Goal: Navigation & Orientation: Find specific page/section

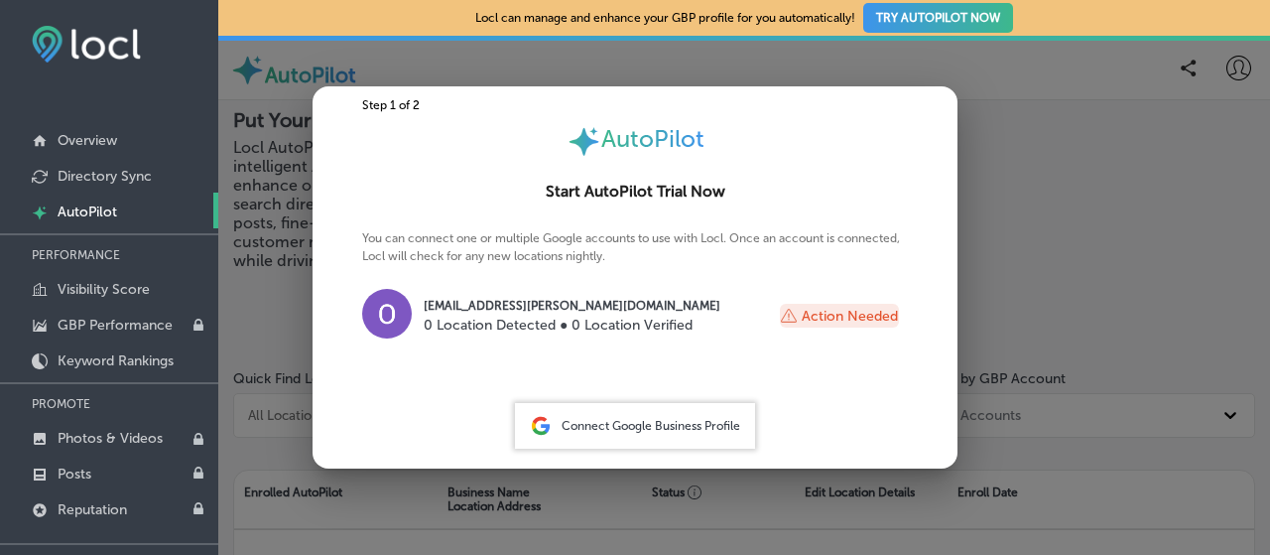
click at [871, 150] on div "AutoPilot" at bounding box center [635, 141] width 645 height 35
click at [1036, 114] on div at bounding box center [635, 277] width 1270 height 555
click at [592, 370] on div "You can connect one or multiple Google accounts to use with Locl. Once an accou…" at bounding box center [635, 304] width 645 height 150
click at [264, 406] on div at bounding box center [635, 277] width 1270 height 555
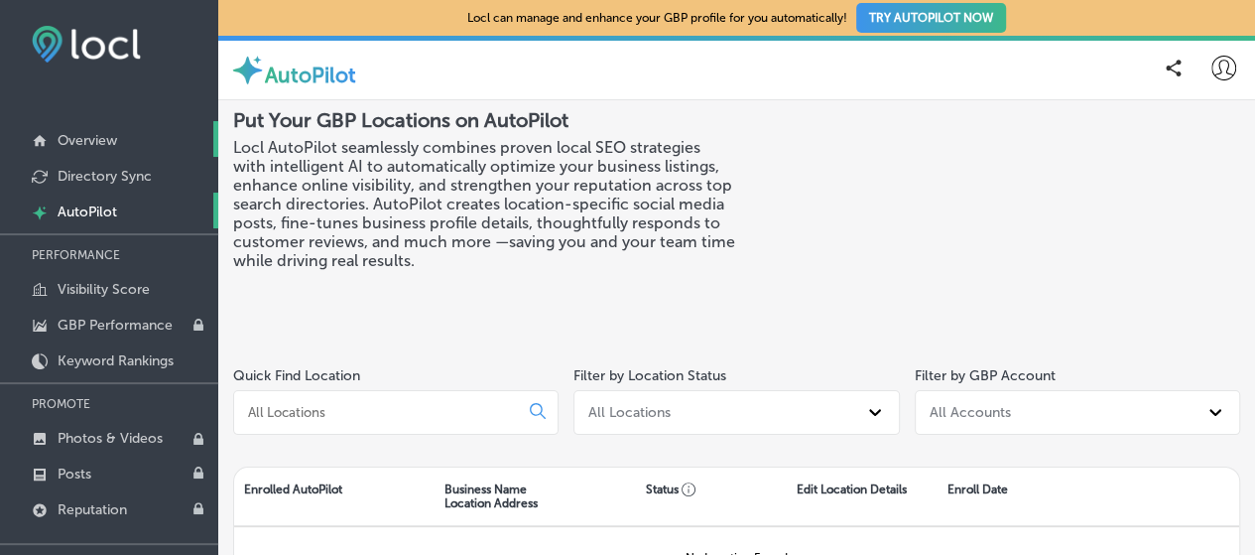
click at [118, 143] on link "Overview" at bounding box center [109, 139] width 218 height 36
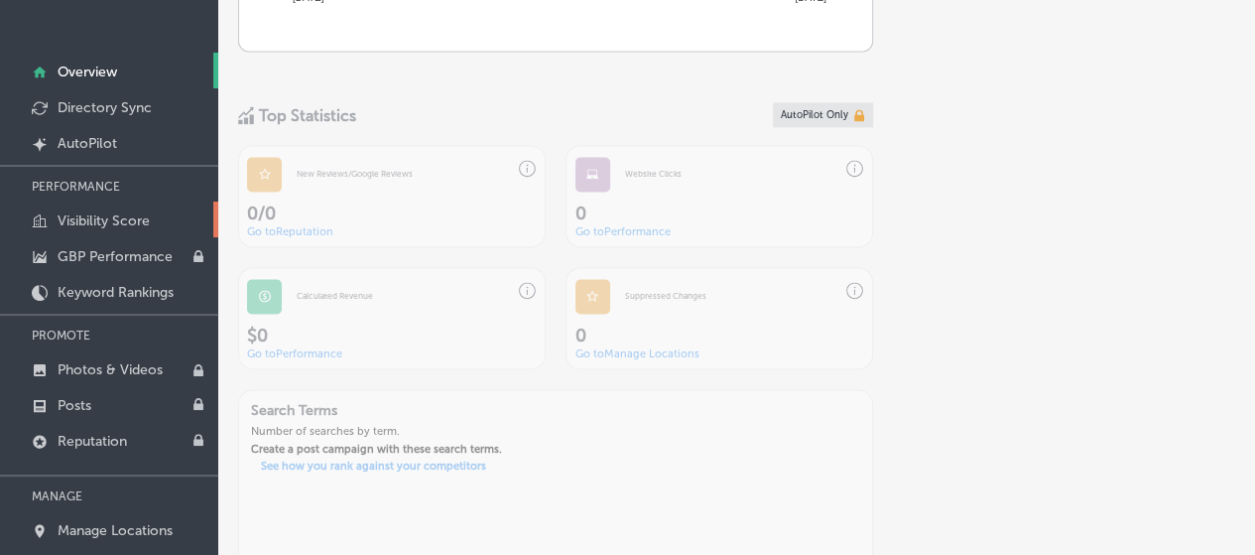
scroll to position [102, 0]
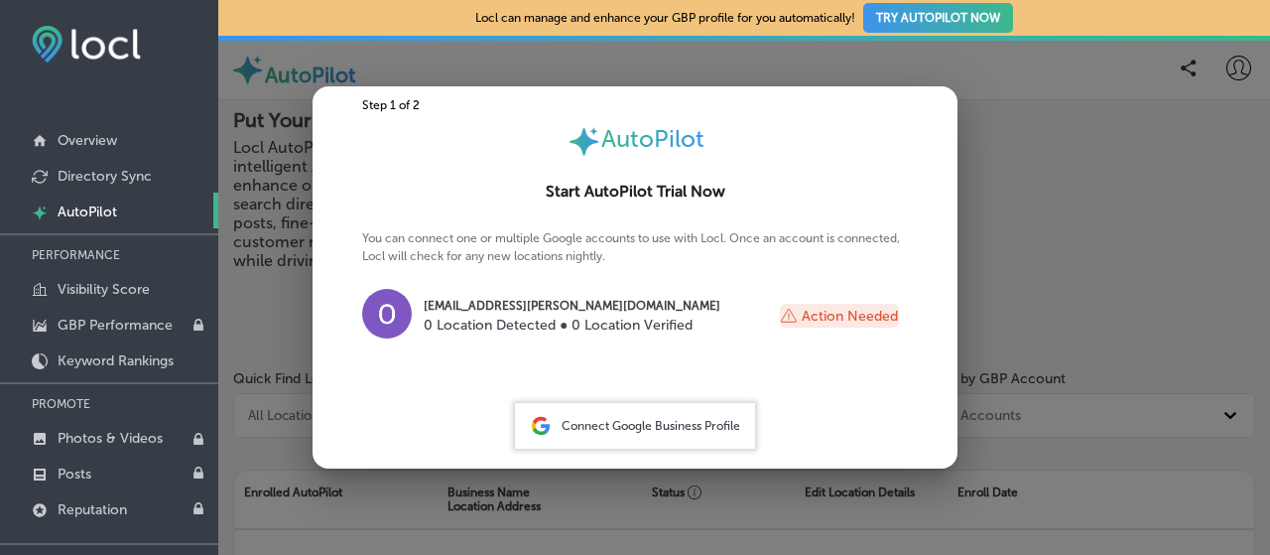
click at [559, 54] on div at bounding box center [635, 277] width 1270 height 555
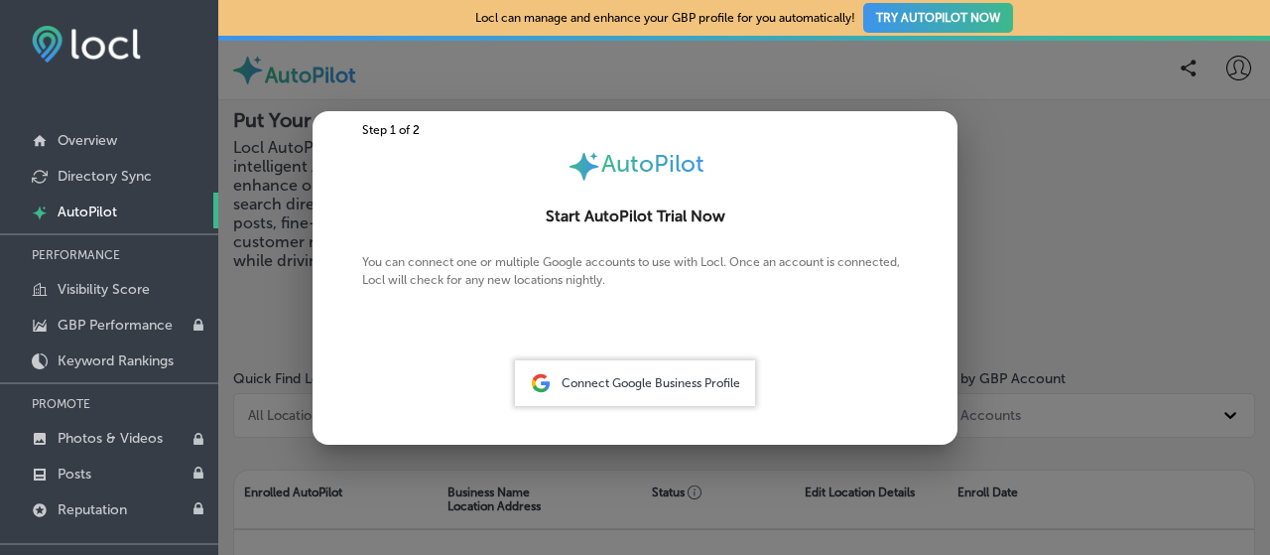
click at [633, 58] on div at bounding box center [635, 277] width 1270 height 555
